Goal: Information Seeking & Learning: Learn about a topic

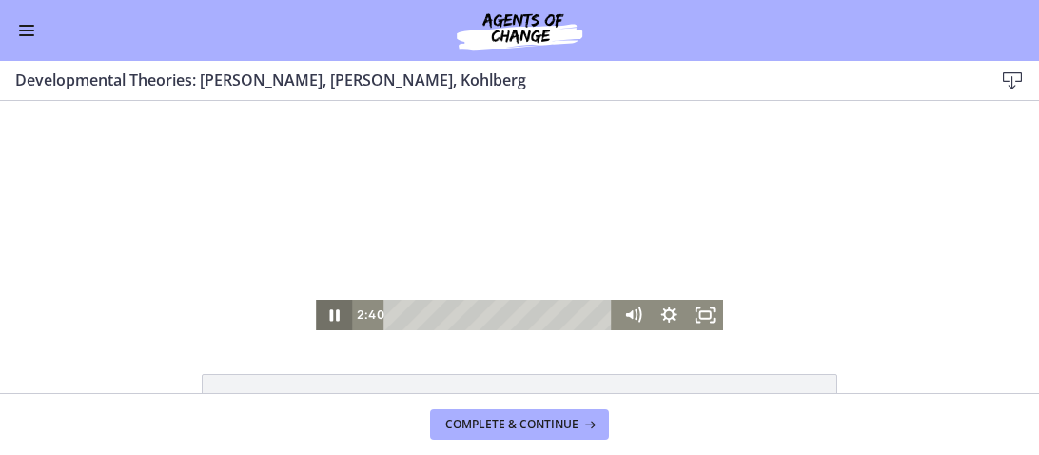
click at [330, 317] on icon "Pause" at bounding box center [334, 314] width 10 height 11
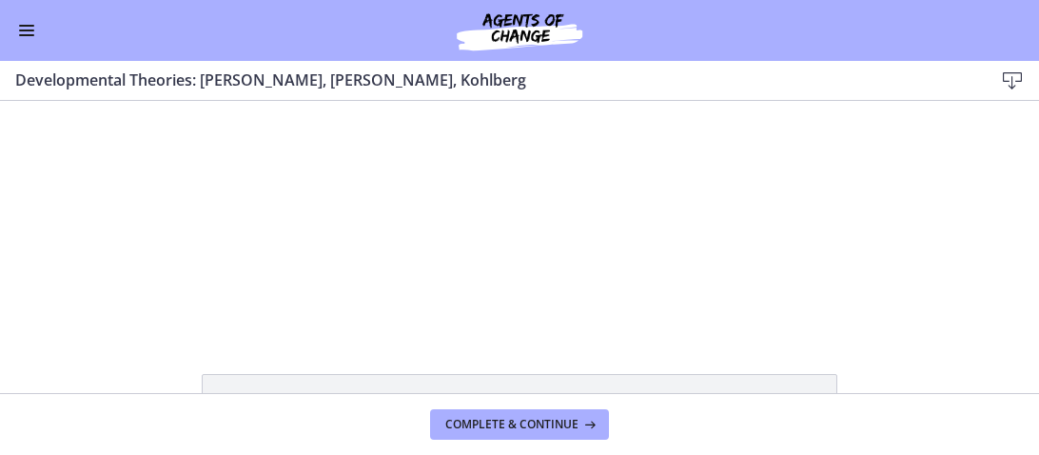
click at [28, 31] on button "Enable menu" at bounding box center [26, 30] width 23 height 23
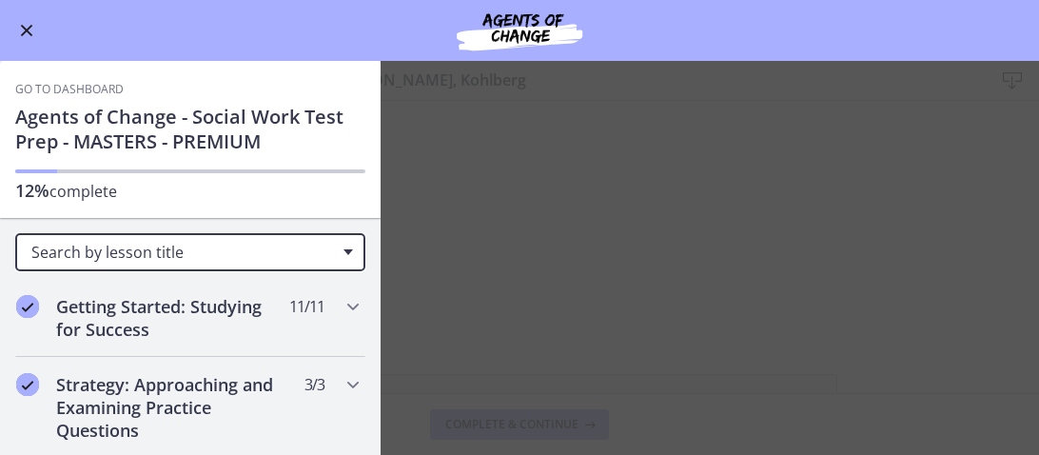
click at [216, 248] on span "Search by lesson title" at bounding box center [182, 252] width 302 height 21
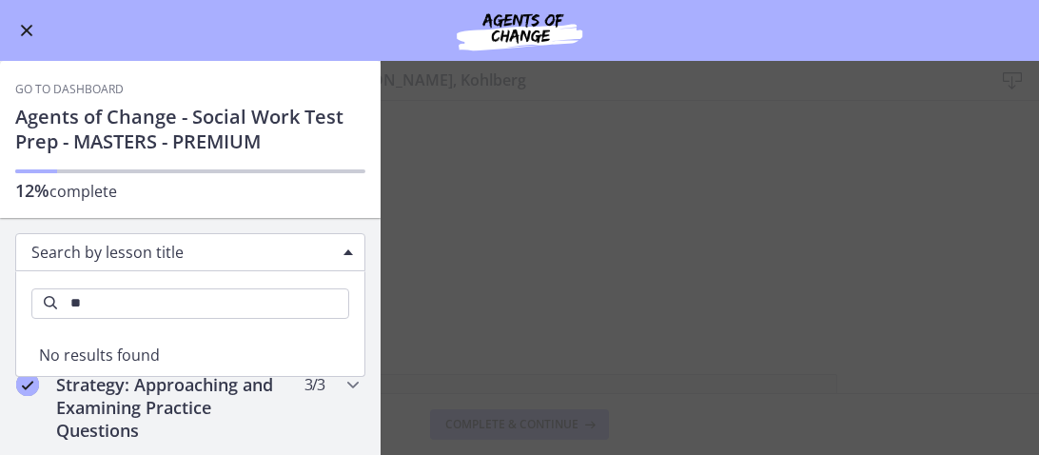
type input "*"
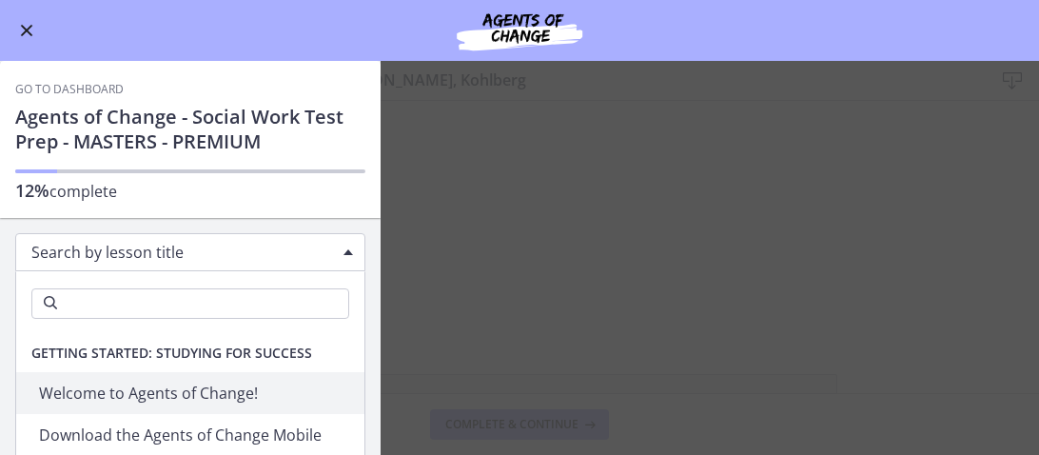
click at [317, 107] on h1 "Agents of Change - Social Work Test Prep - MASTERS - PREMIUM" at bounding box center [190, 129] width 350 height 49
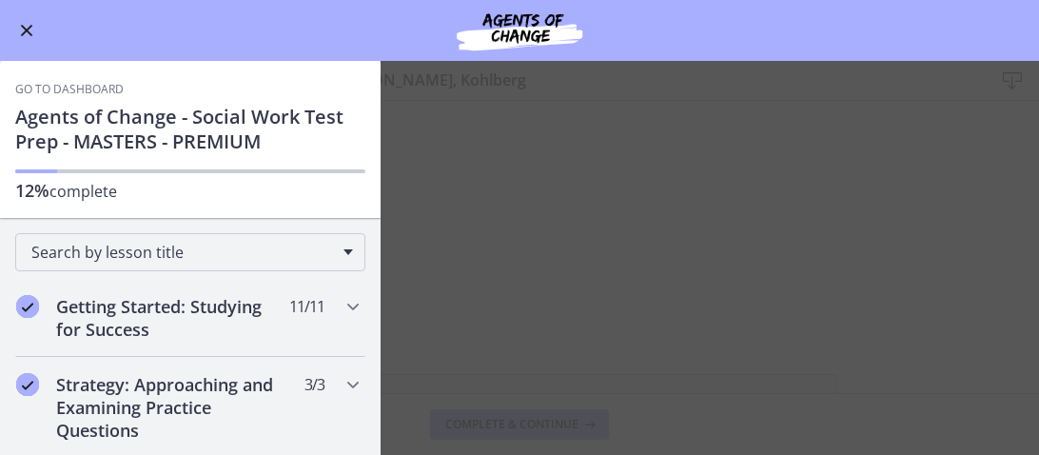
click at [26, 28] on span "Enable menu" at bounding box center [27, 31] width 12 height 12
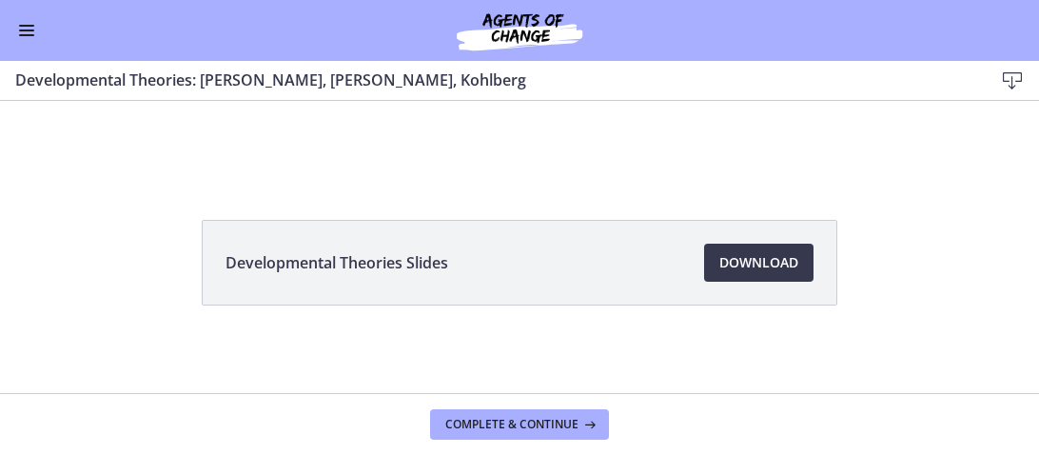
scroll to position [157, 0]
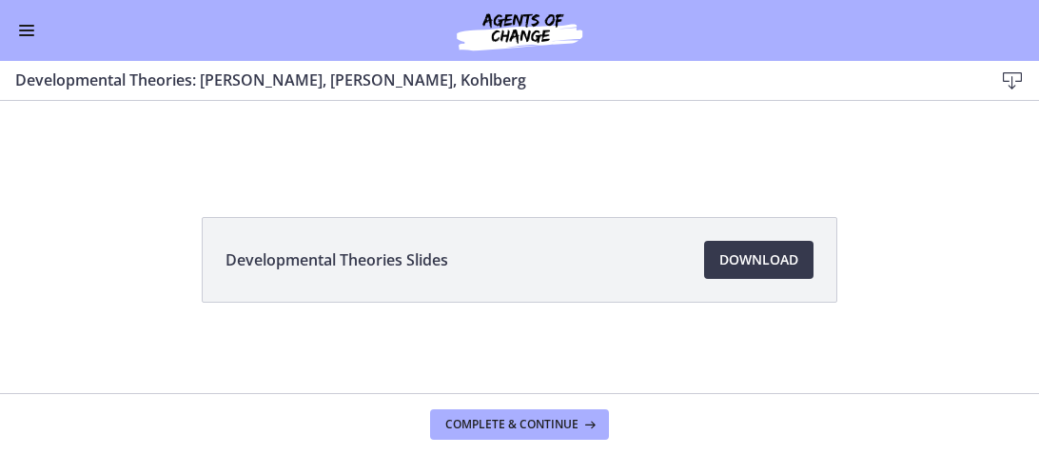
click at [30, 27] on button "Enable menu" at bounding box center [26, 30] width 23 height 23
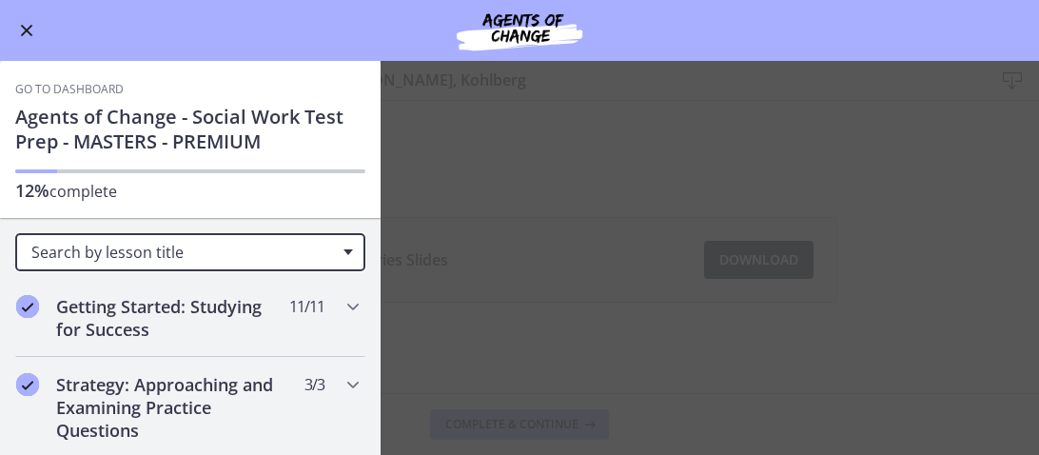
click at [307, 250] on span "Search by lesson title" at bounding box center [182, 252] width 302 height 21
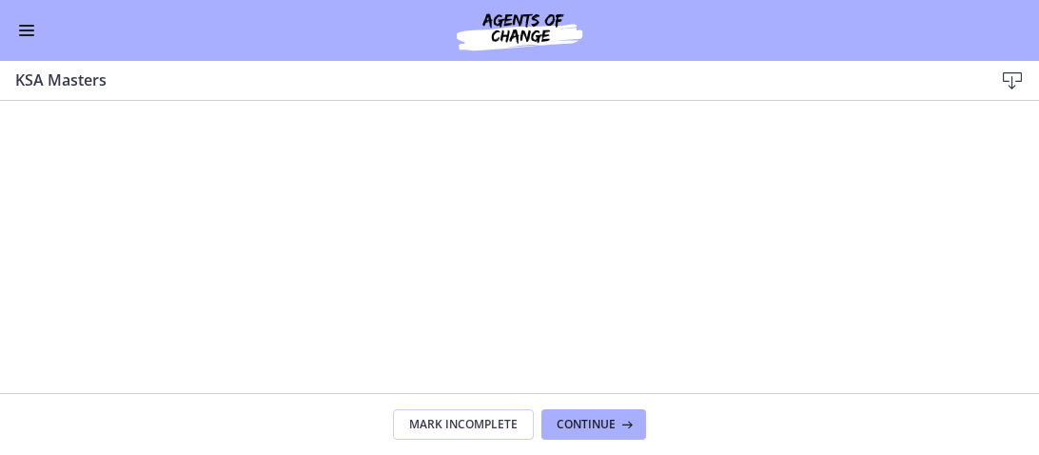
click at [24, 30] on span "Enable menu" at bounding box center [26, 30] width 15 height 2
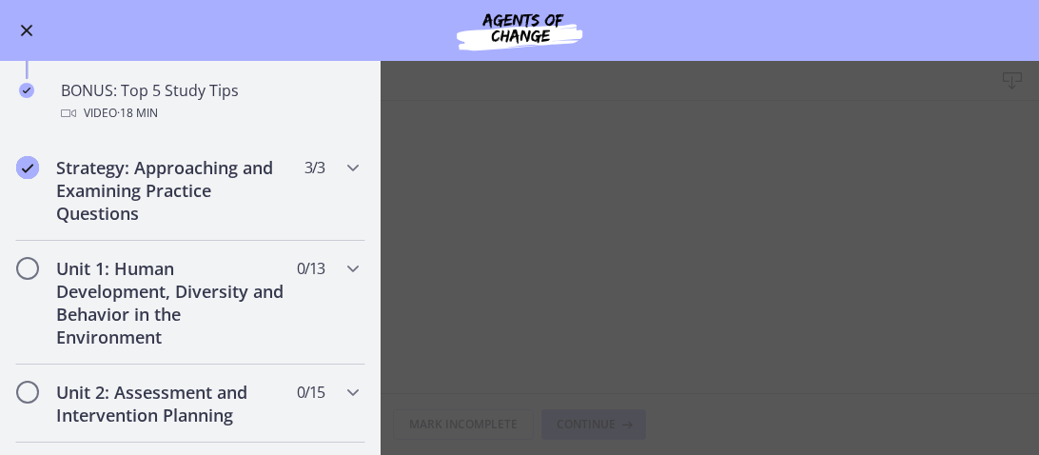
scroll to position [974, 0]
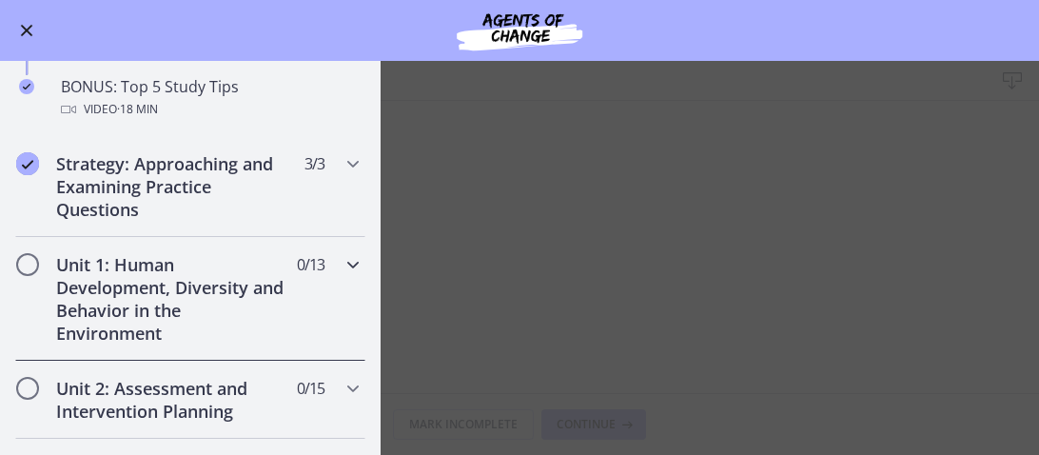
click at [207, 276] on h2 "Unit 1: Human Development, Diversity and Behavior in the Environment" at bounding box center [172, 298] width 232 height 91
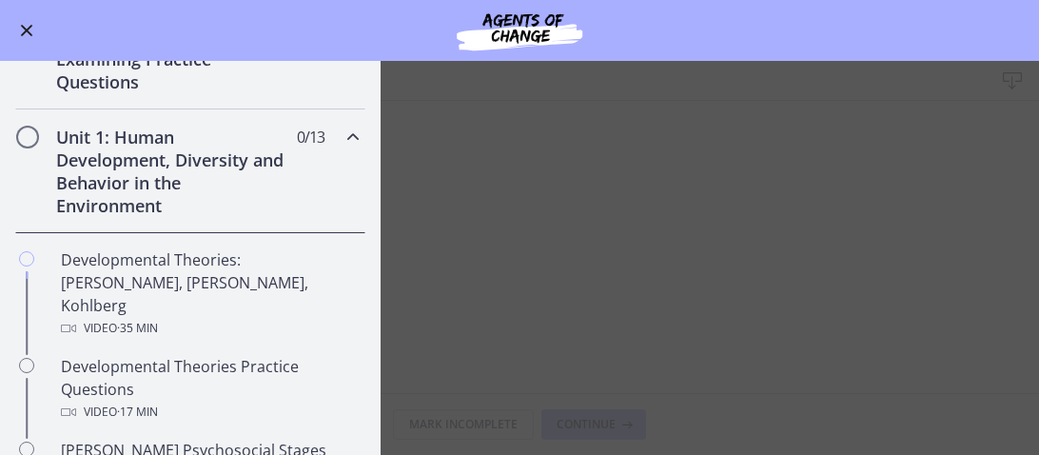
scroll to position [339, 0]
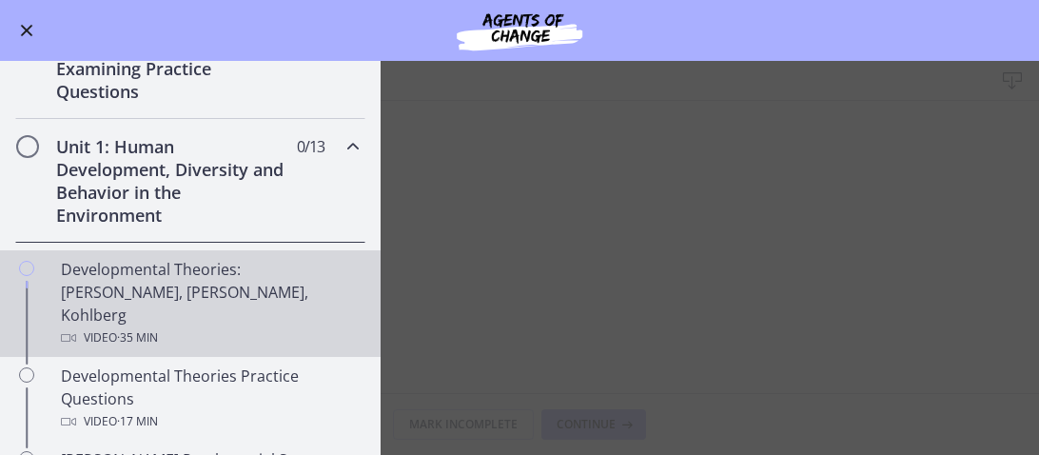
click at [144, 292] on div "Developmental Theories: [PERSON_NAME], [PERSON_NAME], Kohlberg Video · 35 min" at bounding box center [209, 303] width 297 height 91
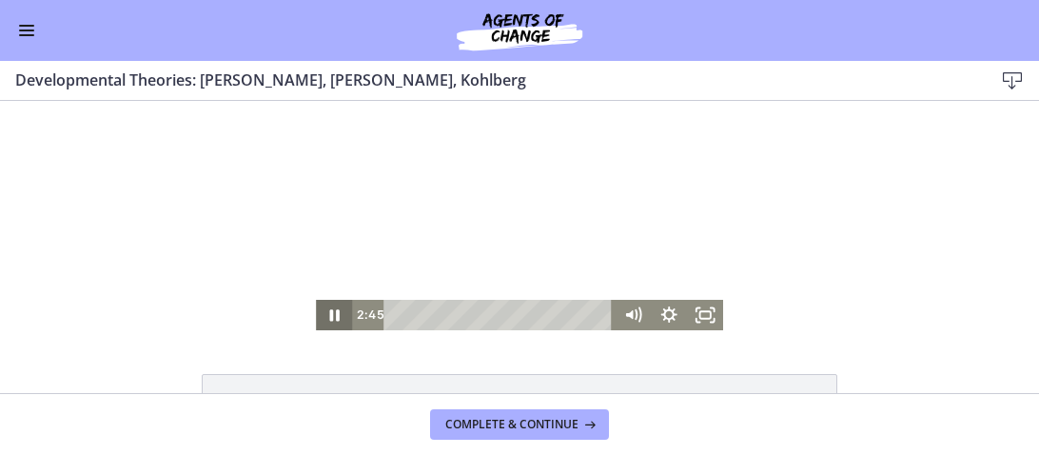
click at [329, 318] on icon "Pause" at bounding box center [334, 314] width 10 height 11
